Goal: Task Accomplishment & Management: Complete application form

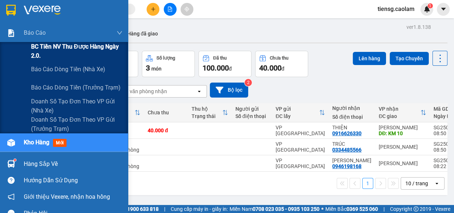
click at [40, 53] on span "BC Tiền NV thu được hàng ngày 2.0." at bounding box center [76, 51] width 91 height 18
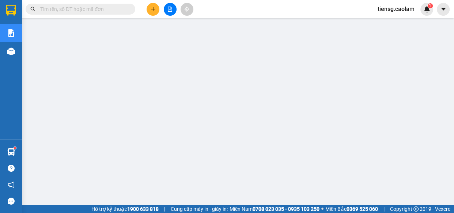
click at [122, 8] on input "text" at bounding box center [83, 9] width 86 height 8
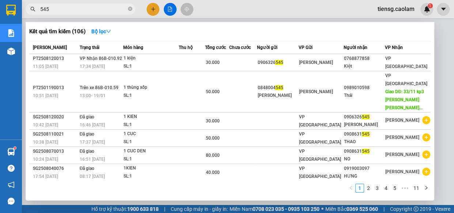
type input "545"
click at [225, 50] on span "Tổng cước" at bounding box center [215, 47] width 21 height 5
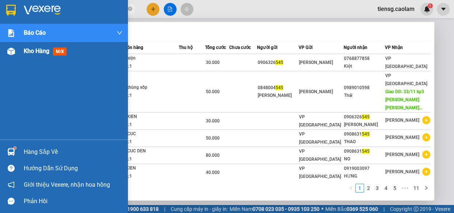
click at [37, 53] on span "Kho hàng" at bounding box center [37, 51] width 26 height 7
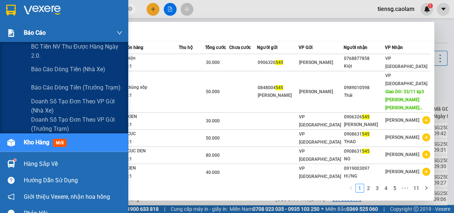
click at [19, 36] on div "Báo cáo" at bounding box center [64, 33] width 128 height 18
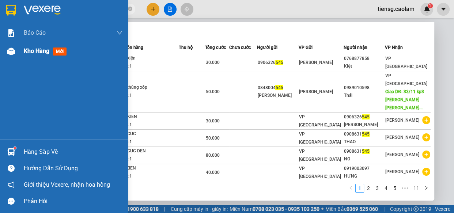
click at [22, 54] on div "Kho hàng mới" at bounding box center [64, 51] width 128 height 18
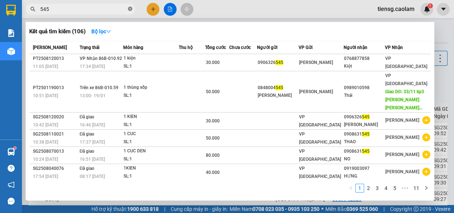
click at [129, 7] on icon "close-circle" at bounding box center [130, 9] width 4 height 4
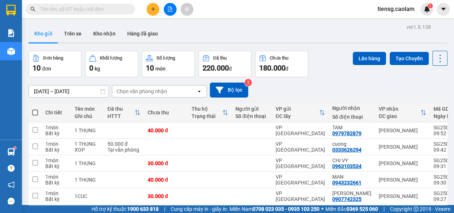
scroll to position [33, 0]
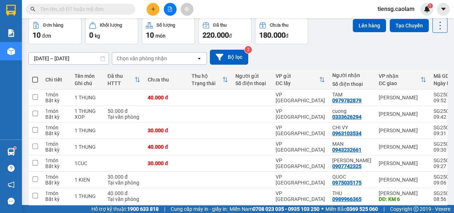
click at [35, 80] on span at bounding box center [35, 80] width 6 height 6
click at [35, 76] on input "checkbox" at bounding box center [35, 76] width 0 height 0
checkbox input "true"
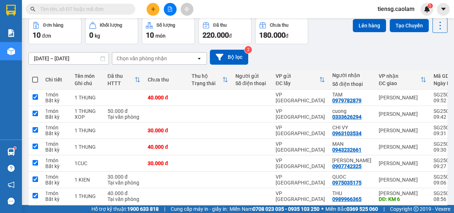
checkbox input "true"
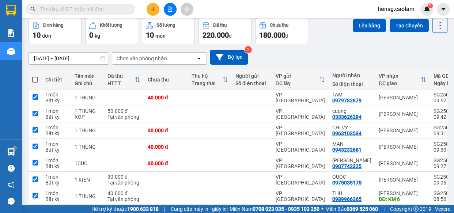
checkbox input "true"
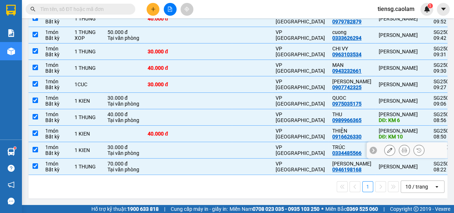
scroll to position [0, 0]
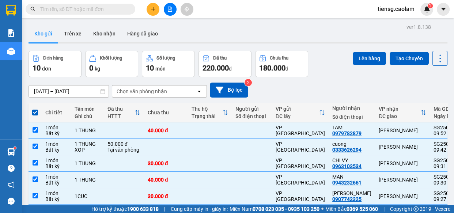
drag, startPoint x: 363, startPoint y: 57, endPoint x: 342, endPoint y: 58, distance: 20.9
click at [361, 57] on button "Lên hàng" at bounding box center [369, 58] width 33 height 13
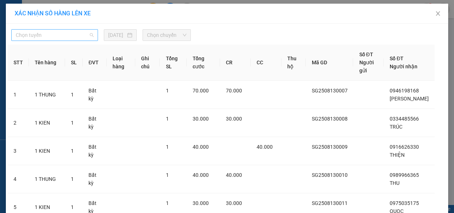
click at [69, 37] on span "Chọn tuyến" at bounding box center [55, 35] width 78 height 11
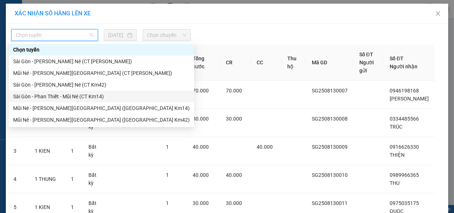
click at [87, 99] on div "Sài Gòn - Phan Thiết - Mũi Né (CT Km14)" at bounding box center [101, 96] width 177 height 8
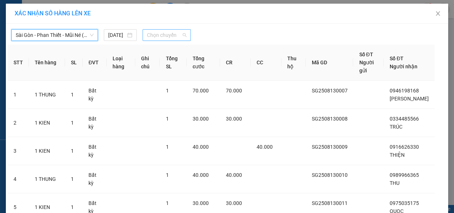
click at [159, 37] on span "Chọn chuyến" at bounding box center [166, 35] width 39 height 11
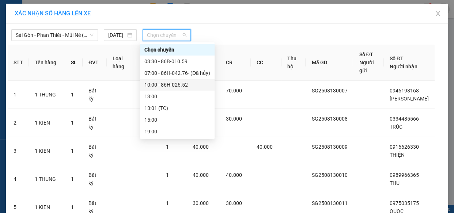
click at [163, 86] on div "10:00 - 86H-026.52" at bounding box center [177, 85] width 66 height 8
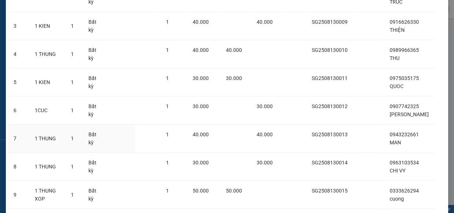
scroll to position [226, 0]
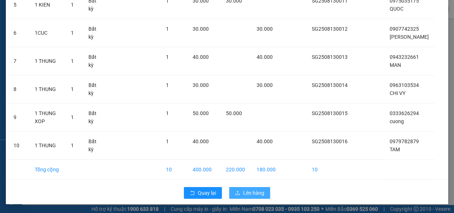
click at [249, 196] on span "Lên hàng" at bounding box center [253, 193] width 21 height 8
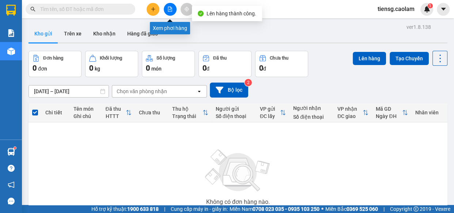
click at [167, 8] on icon "file-add" at bounding box center [169, 9] width 5 height 5
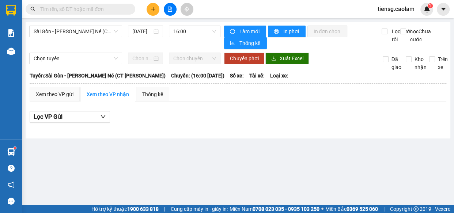
click at [82, 24] on div "[GEOGRAPHIC_DATA] - [PERSON_NAME] Né (CT [PERSON_NAME]) [DATE] 16:00 [PERSON_NA…" at bounding box center [238, 80] width 425 height 117
click at [89, 35] on span "Sài Gòn - [PERSON_NAME] Né (CT [PERSON_NAME])" at bounding box center [76, 31] width 84 height 11
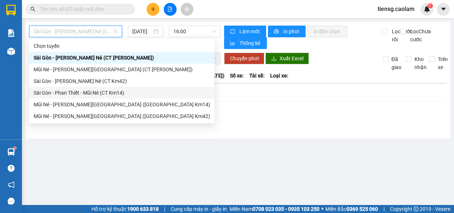
drag, startPoint x: 101, startPoint y: 80, endPoint x: 102, endPoint y: 96, distance: 16.1
click at [102, 96] on div "[PERSON_NAME] [GEOGRAPHIC_DATA] - [GEOGRAPHIC_DATA][PERSON_NAME] Né (CT [PERSON…" at bounding box center [121, 81] width 185 height 82
click at [102, 96] on div "Sài Gòn - Phan Thiết - Mũi Né (CT Km14)" at bounding box center [122, 93] width 177 height 8
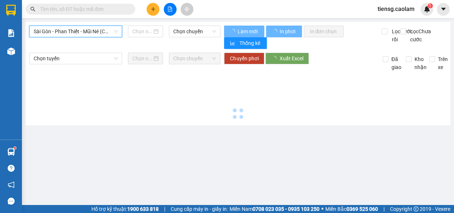
type input "[DATE]"
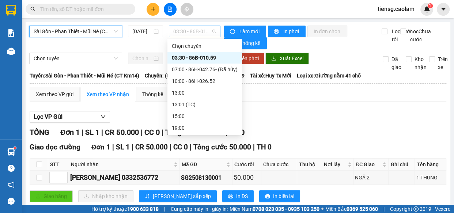
click at [183, 30] on span "03:30 - 86B-010.59" at bounding box center [194, 31] width 43 height 11
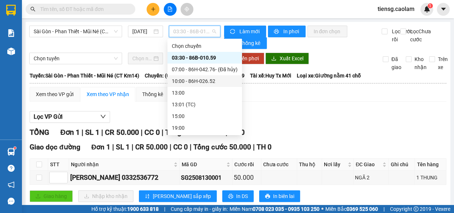
click at [180, 82] on div "10:00 - 86H-026.52" at bounding box center [205, 81] width 66 height 8
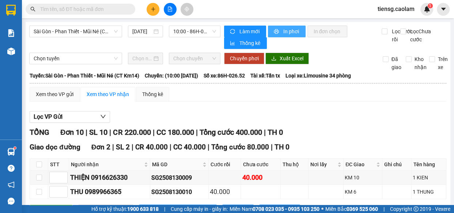
click at [285, 31] on span "In phơi" at bounding box center [291, 31] width 17 height 8
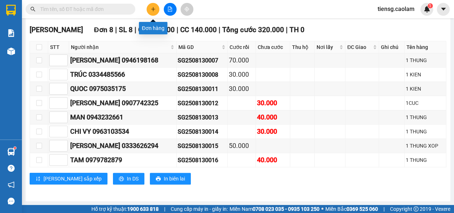
click at [153, 11] on icon "plus" at bounding box center [153, 9] width 5 height 5
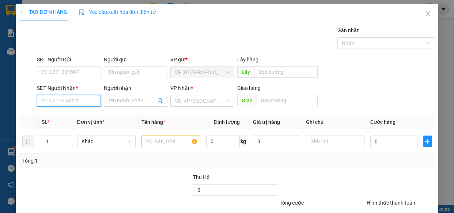
click at [77, 104] on input "SĐT Người Nhận *" at bounding box center [69, 101] width 64 height 12
click at [75, 117] on div "0937288384 - BẢO" at bounding box center [68, 115] width 54 height 8
type input "0937288384"
type input "BẢO"
type input "0937288384"
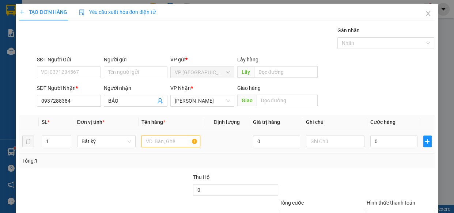
drag, startPoint x: 150, startPoint y: 141, endPoint x: 137, endPoint y: 130, distance: 17.9
click at [149, 141] on input "text" at bounding box center [170, 142] width 59 height 12
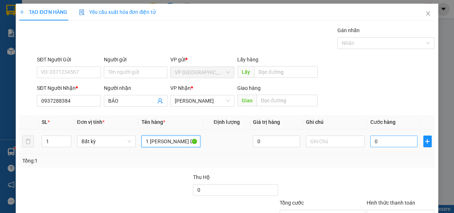
type input "1 [PERSON_NAME] DAI"
click at [381, 145] on input "0" at bounding box center [393, 142] width 47 height 12
type input "4"
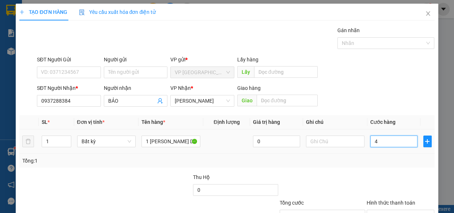
type input "40"
type input "400"
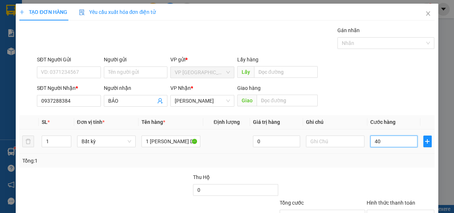
type input "400"
type input "4.000"
type input "40.000"
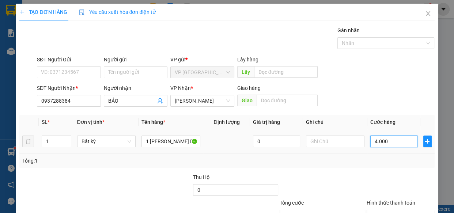
type input "40.000"
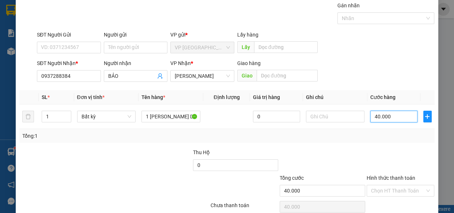
scroll to position [57, 0]
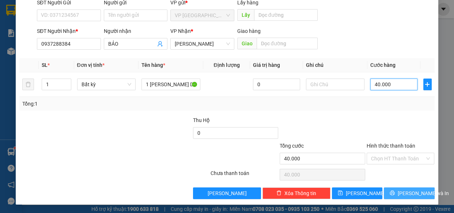
type input "40.000"
drag, startPoint x: 402, startPoint y: 193, endPoint x: 343, endPoint y: 171, distance: 63.1
click at [402, 193] on span "[PERSON_NAME] và In" at bounding box center [423, 193] width 51 height 8
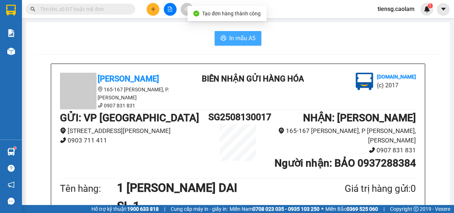
click at [224, 37] on button "In mẫu A5" at bounding box center [238, 38] width 47 height 15
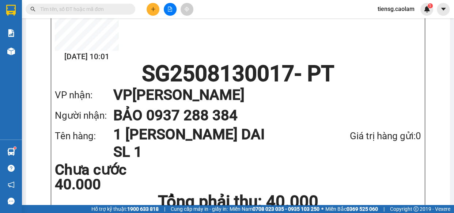
scroll to position [432, 0]
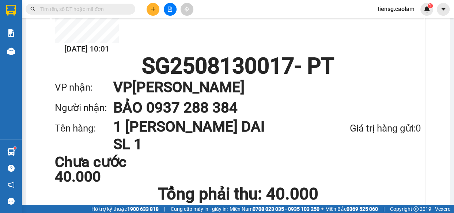
click at [246, 38] on div "[DATE] 10:01 VP VP Sài Gòn Gửi:" at bounding box center [238, 17] width 366 height 76
click at [152, 10] on icon "plus" at bounding box center [153, 9] width 5 height 5
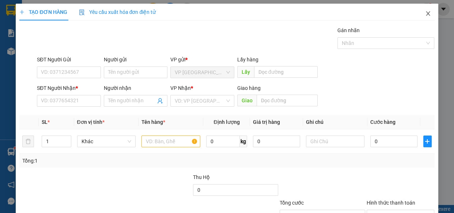
drag, startPoint x: 422, startPoint y: 11, endPoint x: 407, endPoint y: 14, distance: 15.5
click at [420, 11] on span "Close" at bounding box center [428, 14] width 20 height 20
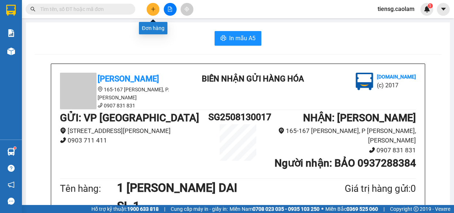
click at [151, 10] on icon "plus" at bounding box center [153, 9] width 5 height 5
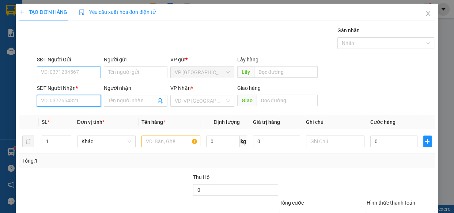
drag, startPoint x: 77, startPoint y: 101, endPoint x: 91, endPoint y: 72, distance: 31.9
click at [80, 95] on input "SĐT Người Nhận *" at bounding box center [69, 101] width 64 height 12
type input "6"
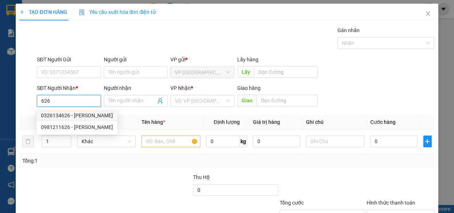
click at [84, 113] on div "0326134626 - [PERSON_NAME]" at bounding box center [77, 115] width 72 height 8
type input "0326134626"
type input "PHƯƠNG"
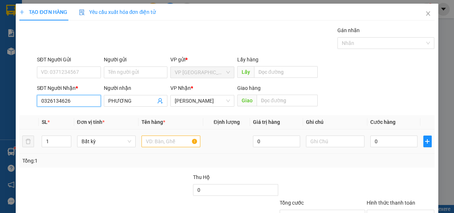
type input "0326134626"
click at [173, 140] on input "text" at bounding box center [170, 142] width 59 height 12
click at [174, 139] on input "text" at bounding box center [170, 142] width 59 height 12
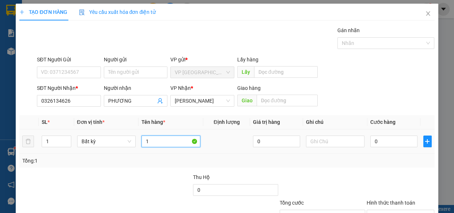
type input "1"
type input "1 CUC DEN"
click at [379, 144] on input "0" at bounding box center [393, 142] width 47 height 12
type input "5"
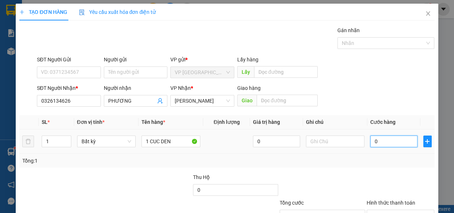
type input "5"
type input "50"
type input "500"
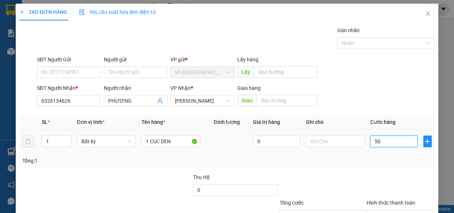
type input "500"
type input "5.000"
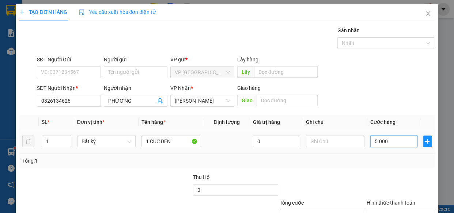
type input "50.000"
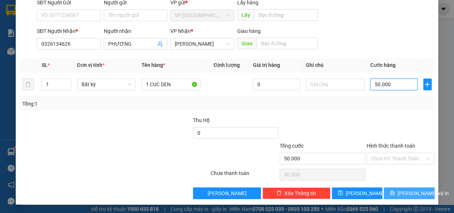
type input "50.000"
drag, startPoint x: 407, startPoint y: 191, endPoint x: 384, endPoint y: 182, distance: 24.6
click at [406, 191] on span "[PERSON_NAME] và In" at bounding box center [423, 193] width 51 height 8
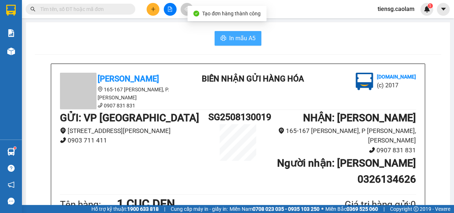
click at [234, 35] on span "In mẫu A5" at bounding box center [242, 38] width 26 height 9
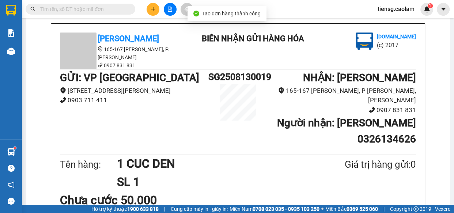
scroll to position [199, 0]
